Goal: Transaction & Acquisition: Purchase product/service

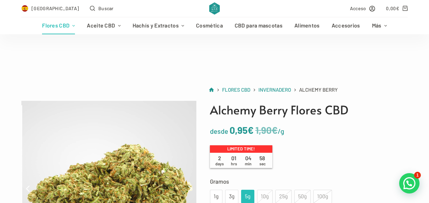
scroll to position [136, 0]
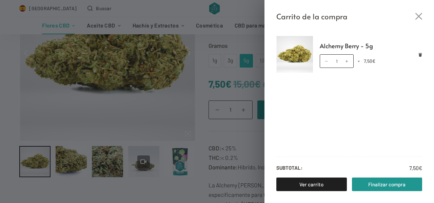
click at [177, 80] on div "Carrito de la compra Alchemy Berry - 5g Alchemy Berry - 5g cantidad 1 × 7,50 € …" at bounding box center [217, 101] width 434 height 203
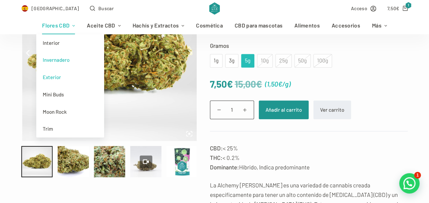
click at [54, 75] on link "Exterior" at bounding box center [70, 77] width 68 height 17
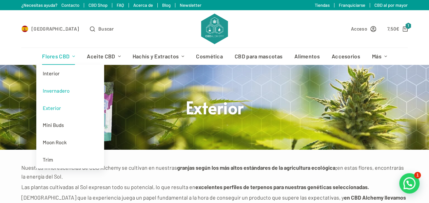
click at [60, 90] on link "Invernadero" at bounding box center [70, 90] width 68 height 17
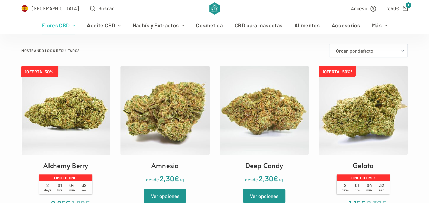
scroll to position [238, 0]
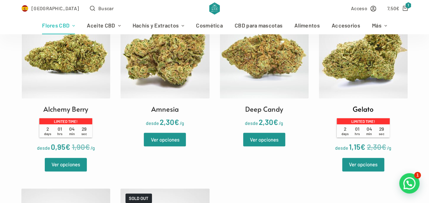
click at [375, 83] on img at bounding box center [363, 54] width 89 height 89
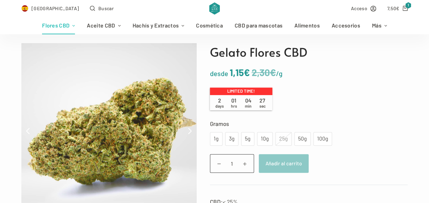
scroll to position [68, 0]
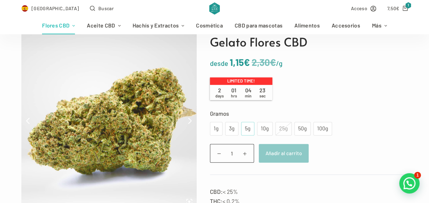
click at [246, 127] on div "5g" at bounding box center [247, 128] width 5 height 9
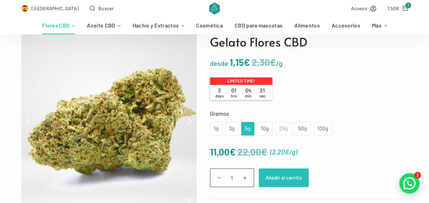
click at [278, 176] on button "Añadir al carrito" at bounding box center [284, 177] width 50 height 19
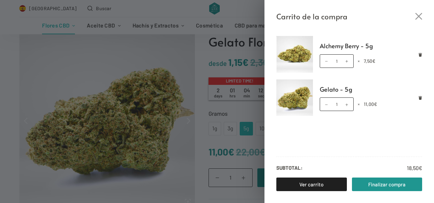
click at [222, 89] on div "Carrito de la compra Alchemy Berry - 5g Alchemy Berry - 5g cantidad 1 × 7,50 € …" at bounding box center [217, 101] width 434 height 203
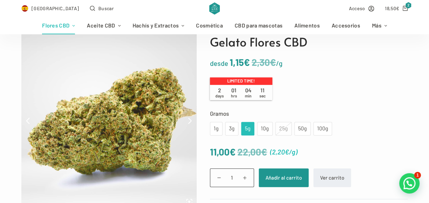
click at [240, 79] on p "Limited time!" at bounding box center [241, 80] width 62 height 7
click at [242, 83] on p "Limited time!" at bounding box center [241, 80] width 62 height 7
drag, startPoint x: 247, startPoint y: 92, endPoint x: 255, endPoint y: 96, distance: 8.8
click at [248, 92] on span "04 min" at bounding box center [248, 93] width 14 height 12
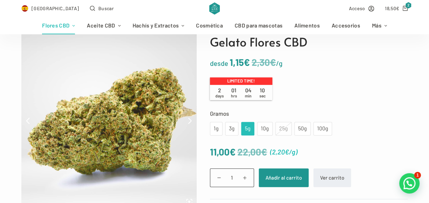
click at [210, 98] on div "2 days 01 hrs 04 min 10 sec" at bounding box center [241, 93] width 62 height 16
drag, startPoint x: 227, startPoint y: 79, endPoint x: 243, endPoint y: 80, distance: 16.6
click at [227, 79] on p "Limited time!" at bounding box center [241, 80] width 62 height 7
drag, startPoint x: 250, startPoint y: 81, endPoint x: 265, endPoint y: 83, distance: 14.5
click at [258, 81] on p "Limited time!" at bounding box center [241, 80] width 62 height 7
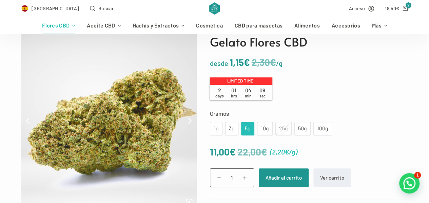
click at [269, 87] on div "2 days 01 hrs 04 min 09 sec" at bounding box center [241, 93] width 62 height 16
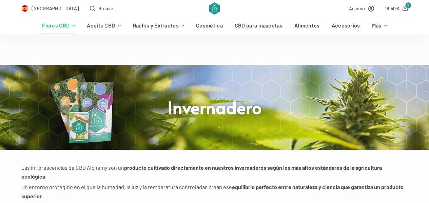
scroll to position [68, 0]
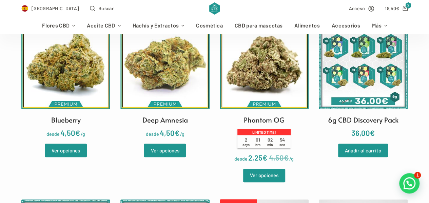
scroll to position [238, 0]
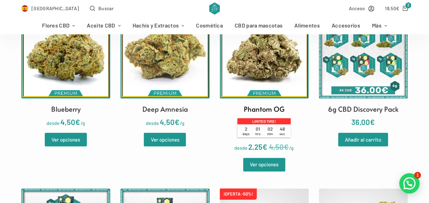
click at [261, 71] on img at bounding box center [264, 54] width 89 height 89
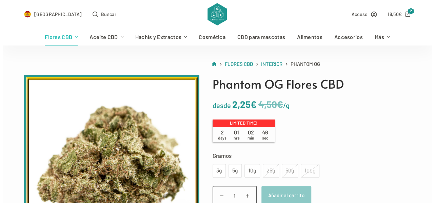
scroll to position [68, 0]
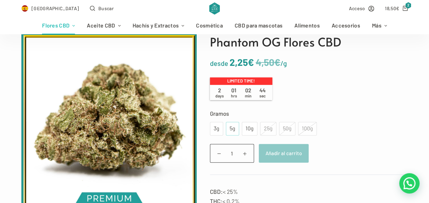
click at [232, 131] on div "5g" at bounding box center [232, 128] width 5 height 9
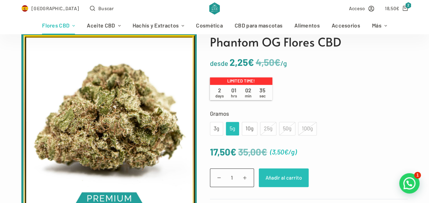
click at [285, 177] on button "Añadir al carrito" at bounding box center [284, 177] width 50 height 19
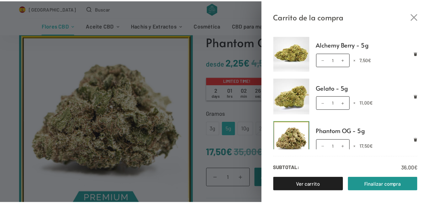
scroll to position [0, 0]
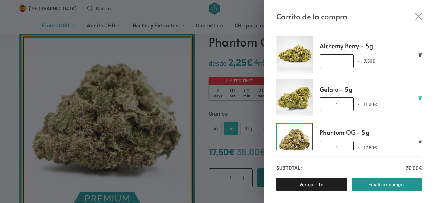
click at [419, 96] on icon "Eliminar Gelato - 5g del carrito" at bounding box center [421, 98] width 4 height 4
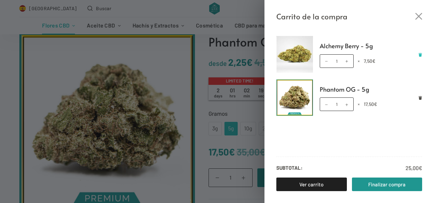
click at [421, 54] on icon "Eliminar Alchemy Berry - 5g del carrito" at bounding box center [420, 55] width 3 height 4
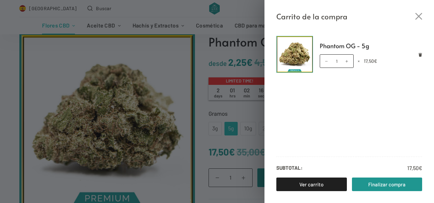
click at [135, 12] on div "Carrito de la compra Phantom OG - 5g Phantom OG - 5g cantidad 1 × 17,50 € Subto…" at bounding box center [217, 101] width 434 height 203
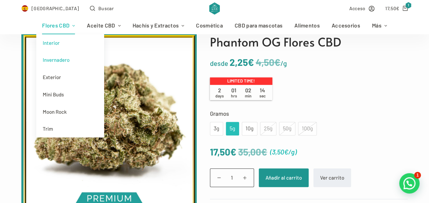
click at [50, 59] on link "Invernadero" at bounding box center [70, 59] width 68 height 17
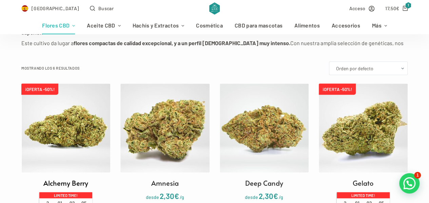
scroll to position [204, 0]
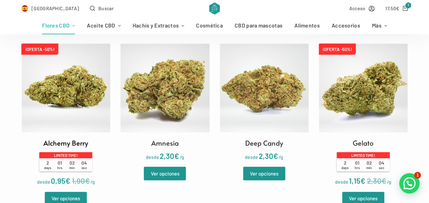
click at [38, 49] on span "¡OFERTA -50%!" at bounding box center [39, 48] width 37 height 11
click at [335, 50] on span "¡OFERTA -50%!" at bounding box center [337, 48] width 37 height 11
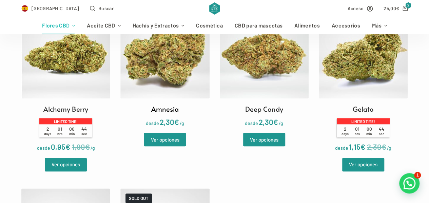
scroll to position [68, 0]
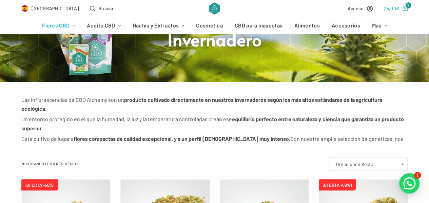
click at [394, 8] on bdi "25,00 €" at bounding box center [392, 8] width 16 height 6
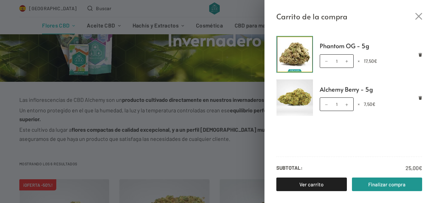
click at [197, 58] on div "Carrito de la compra Phantom OG - 5g Phantom OG - 5g cantidad 1 × 17,50 € Alche…" at bounding box center [217, 101] width 434 height 203
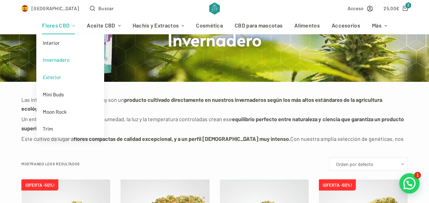
click at [50, 79] on link "Exterior" at bounding box center [70, 77] width 68 height 17
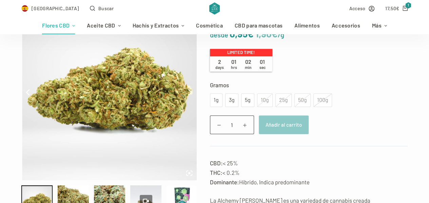
scroll to position [102, 0]
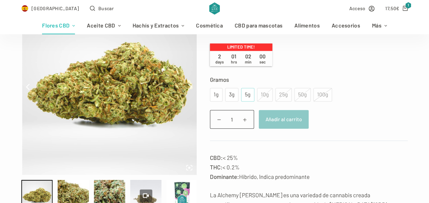
click at [246, 92] on div "5g" at bounding box center [247, 94] width 5 height 9
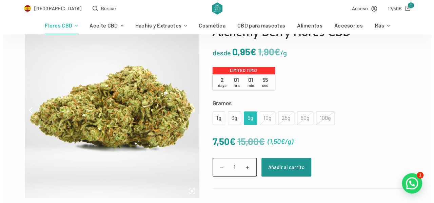
scroll to position [68, 0]
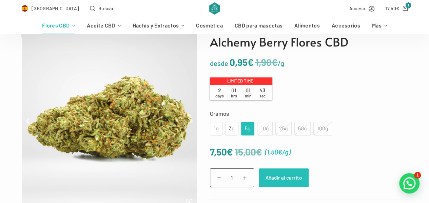
click at [282, 177] on button "Añadir al carrito" at bounding box center [284, 177] width 50 height 19
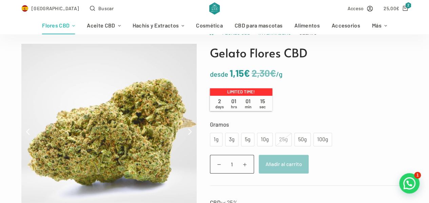
scroll to position [68, 0]
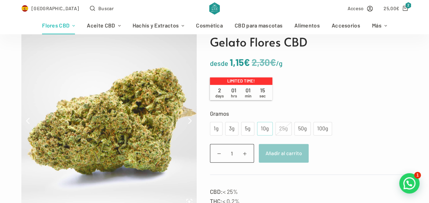
click at [266, 133] on div "10g" at bounding box center [265, 129] width 16 height 14
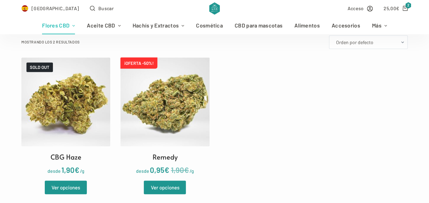
scroll to position [204, 0]
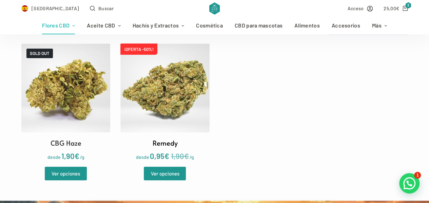
click at [170, 65] on img at bounding box center [164, 87] width 89 height 89
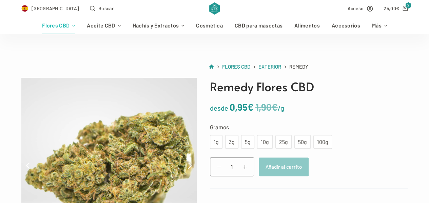
scroll to position [34, 0]
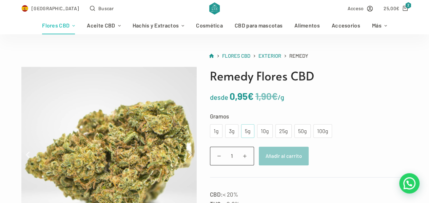
click at [248, 131] on div "5g" at bounding box center [247, 131] width 5 height 9
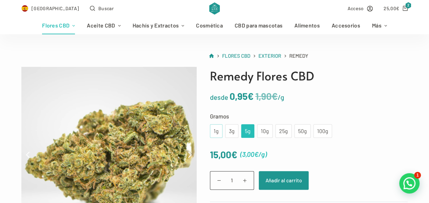
click at [214, 132] on div "1g" at bounding box center [216, 131] width 4 height 9
click at [263, 131] on div "10g" at bounding box center [264, 131] width 7 height 9
click at [318, 131] on div "100g" at bounding box center [323, 131] width 11 height 9
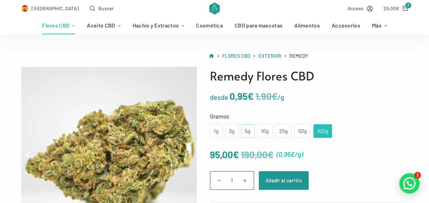
click at [246, 133] on div "5g" at bounding box center [247, 131] width 5 height 9
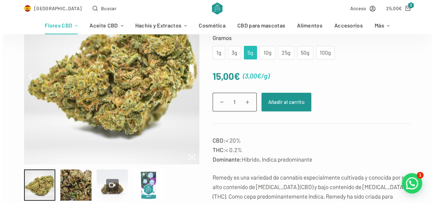
scroll to position [102, 0]
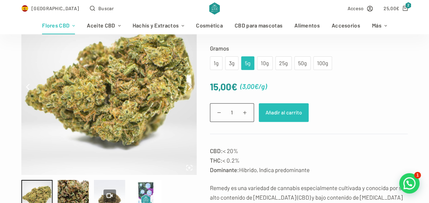
click at [285, 110] on button "Añadir al carrito" at bounding box center [284, 112] width 50 height 19
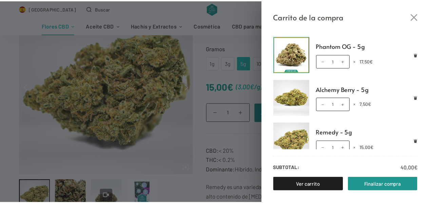
scroll to position [5, 0]
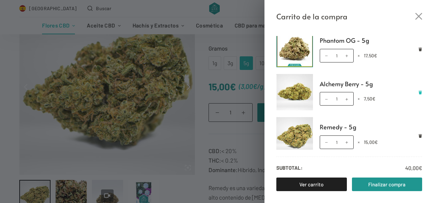
click at [419, 91] on icon "Eliminar Alchemy Berry - 5g del carrito" at bounding box center [420, 93] width 3 height 4
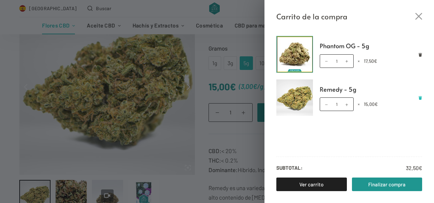
click at [421, 97] on icon "Eliminar Remedy - 5g del carrito" at bounding box center [420, 98] width 3 height 4
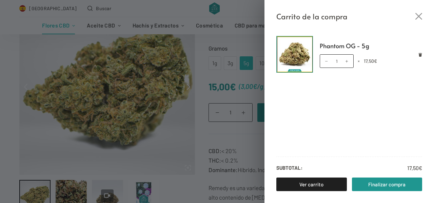
click at [80, 14] on div "Carrito de la compra Phantom OG - 5g Phantom OG - 5g cantidad 1 × 17,50 € Subto…" at bounding box center [217, 101] width 434 height 203
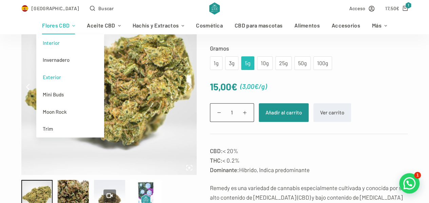
click at [57, 42] on link "Interior" at bounding box center [70, 42] width 68 height 17
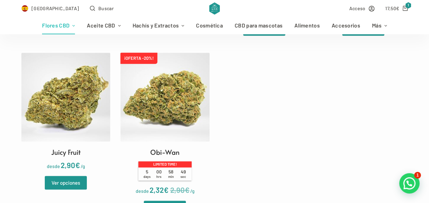
scroll to position [407, 0]
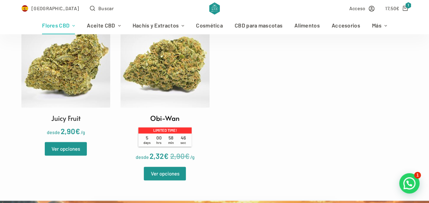
click at [144, 86] on img at bounding box center [164, 63] width 89 height 89
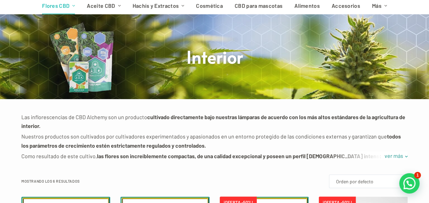
scroll to position [0, 0]
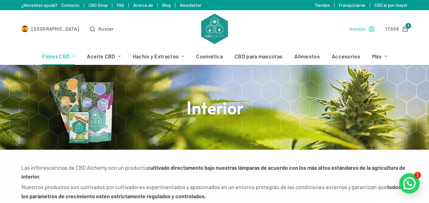
click at [372, 30] on icon "Acceso" at bounding box center [372, 29] width 6 height 6
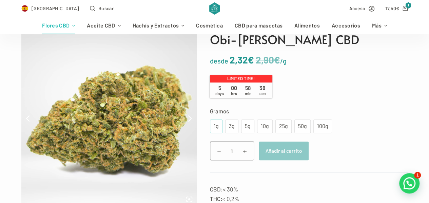
scroll to position [68, 0]
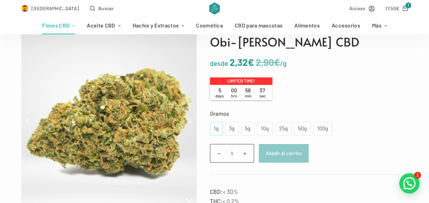
click at [214, 129] on div "1g" at bounding box center [216, 128] width 4 height 9
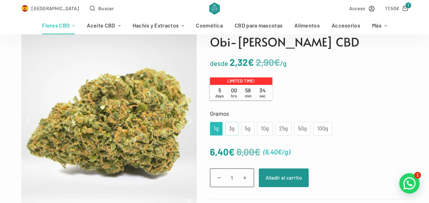
click at [229, 124] on div "3g" at bounding box center [231, 129] width 13 height 14
click at [248, 127] on div "5g" at bounding box center [247, 129] width 13 height 14
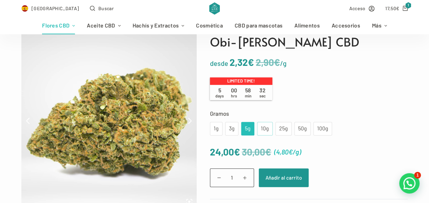
click at [257, 128] on div "10g" at bounding box center [265, 129] width 16 height 14
click at [248, 128] on div "5g" at bounding box center [247, 128] width 5 height 9
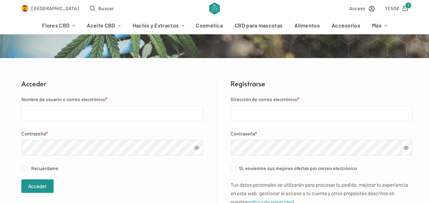
scroll to position [102, 0]
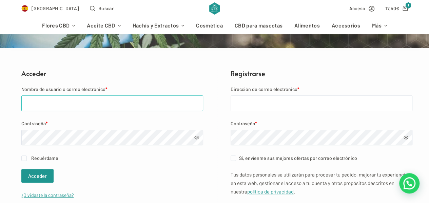
click at [62, 106] on input "Nombre de usuario o correo electrónico *" at bounding box center [112, 103] width 182 height 16
type input "[EMAIL_ADDRESS][DOMAIN_NAME]"
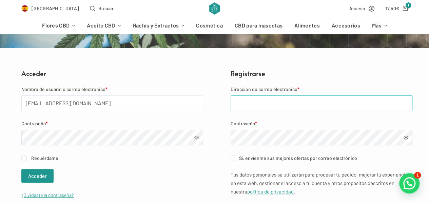
click at [248, 103] on input "Dirección de correo electrónico *" at bounding box center [322, 103] width 182 height 16
type input "ederotero222@gmail.com"
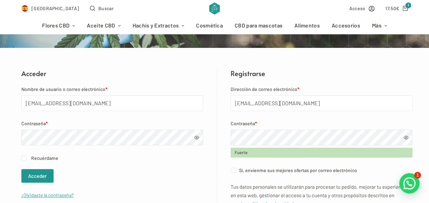
click at [404, 138] on span at bounding box center [406, 137] width 5 height 5
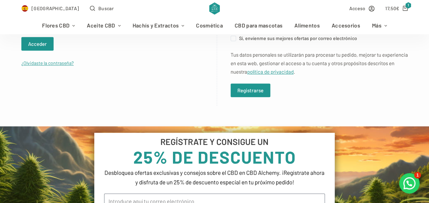
scroll to position [238, 0]
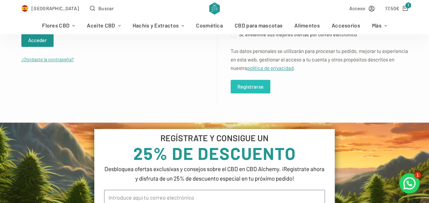
click at [249, 87] on button "Registrarse" at bounding box center [251, 87] width 40 height 14
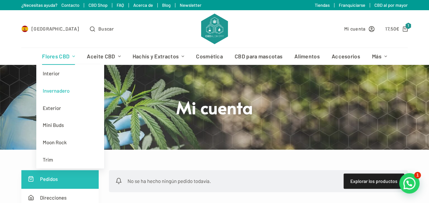
click at [55, 90] on link "Invernadero" at bounding box center [70, 90] width 68 height 17
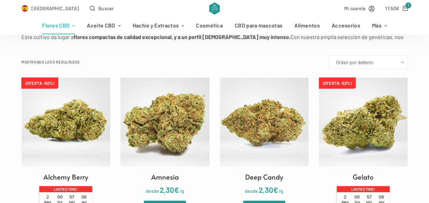
scroll to position [204, 0]
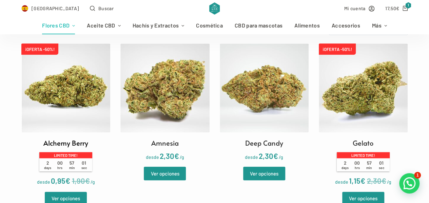
click at [76, 81] on img at bounding box center [65, 87] width 89 height 89
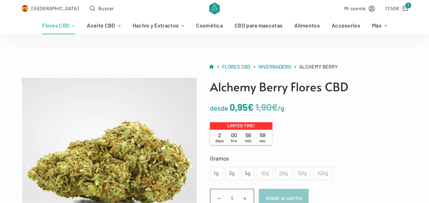
scroll to position [34, 0]
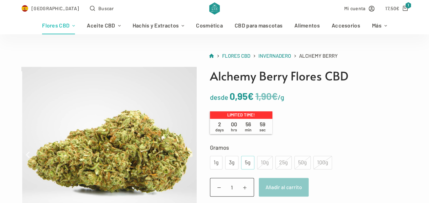
click at [248, 159] on div "5g" at bounding box center [247, 162] width 5 height 9
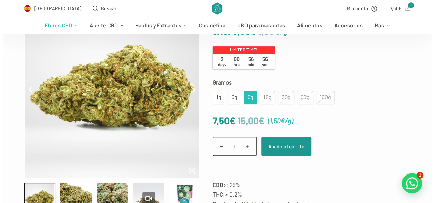
scroll to position [102, 0]
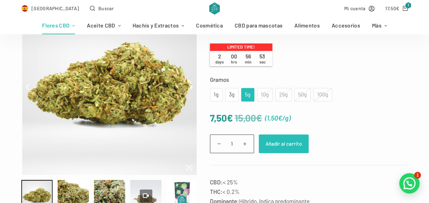
click at [281, 145] on button "Añadir al carrito" at bounding box center [284, 143] width 50 height 19
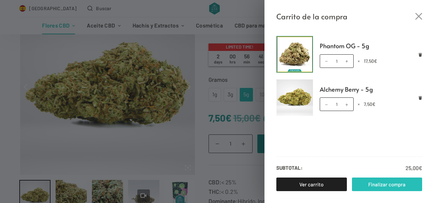
click at [377, 187] on link "Finalizar compra" at bounding box center [387, 184] width 71 height 14
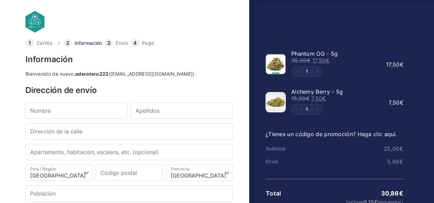
select select "B"
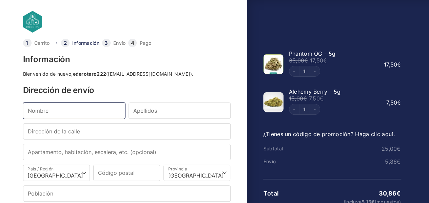
click at [49, 111] on input "Nombre *" at bounding box center [74, 110] width 102 height 16
type input "eder"
type input "otero"
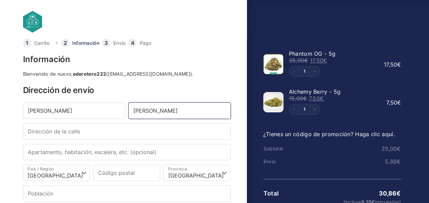
type input "san pedro"
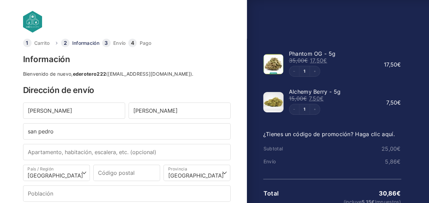
type input "26 4iz"
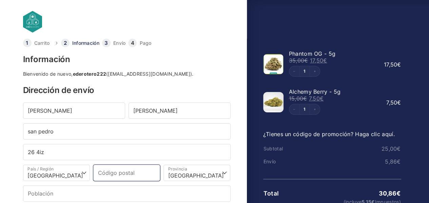
type input "48340"
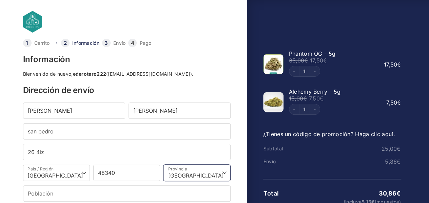
select select "BI"
type input "Amorebieta"
type input "+34672498451"
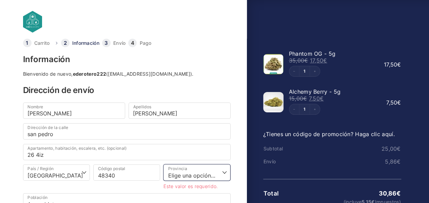
click at [188, 170] on select "Elige una opción… La Coruña Álava Albacete Alicante Almería Asturias Ávila Bada…" at bounding box center [197, 172] width 67 height 16
select select "BI"
click at [164, 164] on select "Elige una opción… La Coruña Álava Albacete Alicante Almería Asturias Ávila Bada…" at bounding box center [197, 172] width 67 height 16
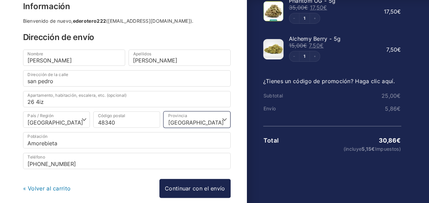
scroll to position [85, 0]
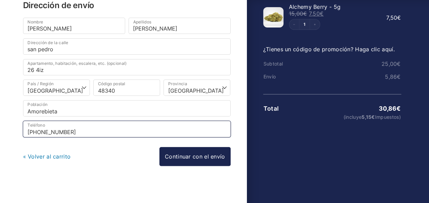
drag, startPoint x: 37, startPoint y: 129, endPoint x: 28, endPoint y: 129, distance: 9.2
click at [28, 129] on input "+34672498451" at bounding box center [127, 129] width 208 height 16
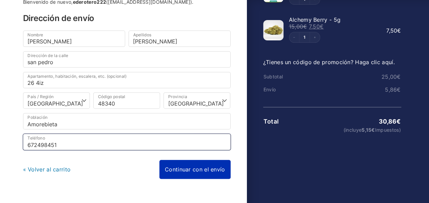
scroll to position [0, 0]
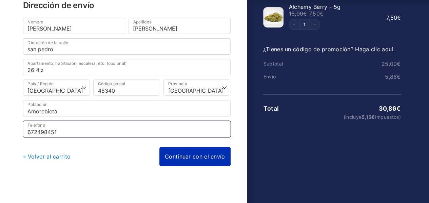
type input "672498451"
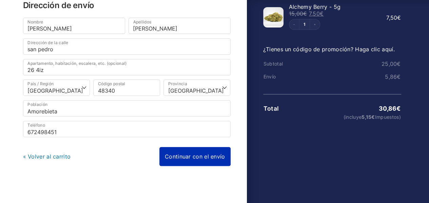
click at [188, 154] on link "Continuar con el envío" at bounding box center [194, 156] width 71 height 19
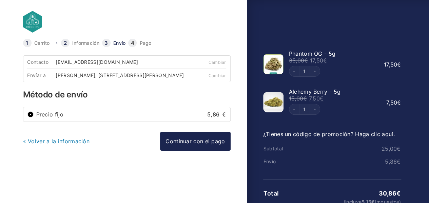
click at [37, 117] on label "Precio fijo 5,86 €" at bounding box center [131, 114] width 190 height 5
click at [34, 117] on input "Precio fijo 5,86 €" at bounding box center [30, 114] width 6 height 6
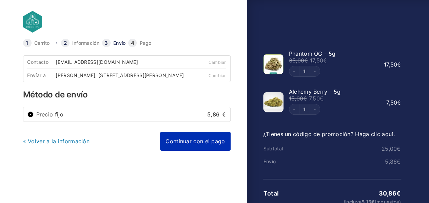
click at [206, 146] on link "Continuar con el pago" at bounding box center [195, 141] width 70 height 19
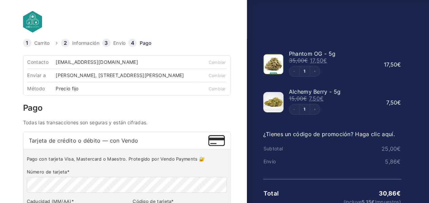
scroll to position [34, 0]
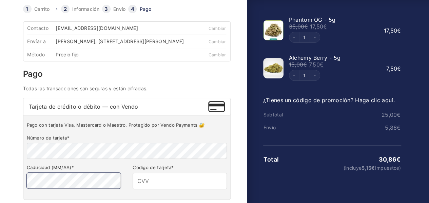
type input "788"
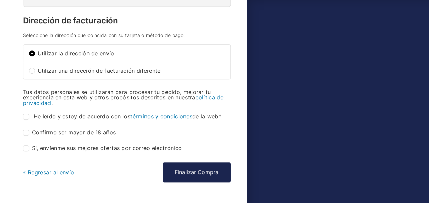
scroll to position [238, 0]
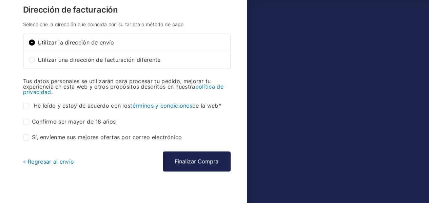
click at [25, 108] on input "He leído y estoy de acuerdo con los términos y condiciones de la web *" at bounding box center [26, 106] width 6 height 6
checkbox input "true"
click at [25, 128] on span "Confirmo ser mayor de 18 años *" at bounding box center [69, 122] width 93 height 12
click at [25, 125] on input "Confirmo ser mayor de 18 años *" at bounding box center [26, 122] width 6 height 6
checkbox input "true"
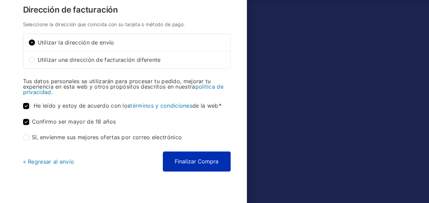
click at [193, 167] on button "Finalizar Compra" at bounding box center [197, 161] width 68 height 20
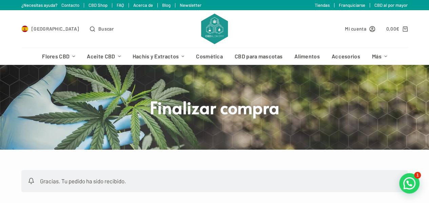
click at [43, 4] on link "¿Necesitas ayuda? Contacto" at bounding box center [50, 4] width 58 height 5
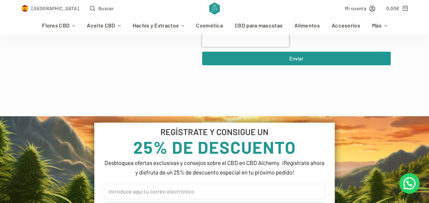
scroll to position [441, 0]
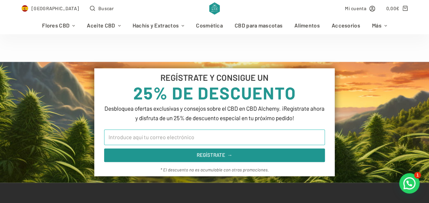
click at [238, 137] on input "Email" at bounding box center [214, 137] width 221 height 16
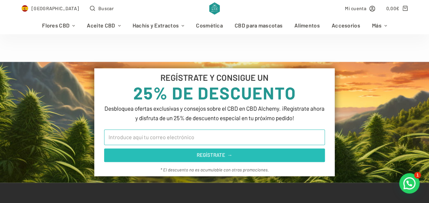
type input "[EMAIL_ADDRESS][DOMAIN_NAME]"
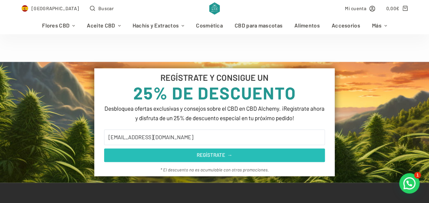
click at [222, 154] on span "REGÍSTRATE →" at bounding box center [215, 155] width 36 height 8
